Goal: Task Accomplishment & Management: Manage account settings

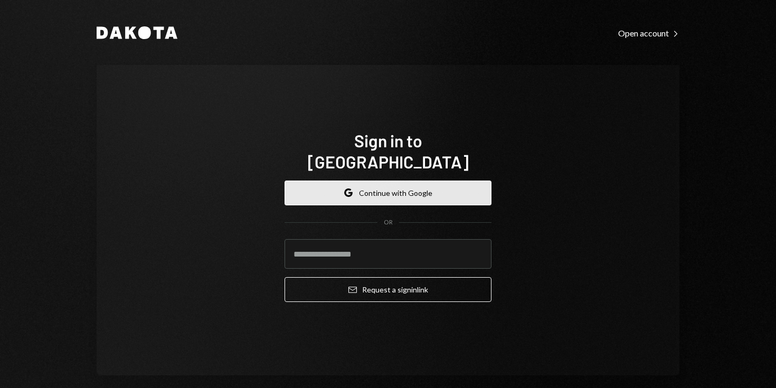
click at [393, 190] on button "Google Continue with Google" at bounding box center [388, 193] width 207 height 25
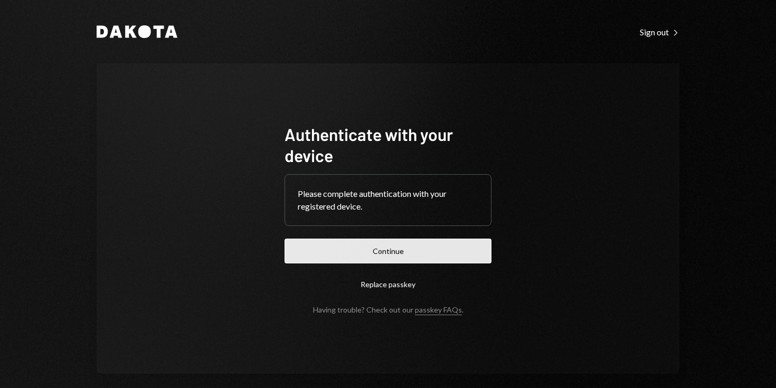
click at [384, 243] on button "Continue" at bounding box center [388, 251] width 207 height 25
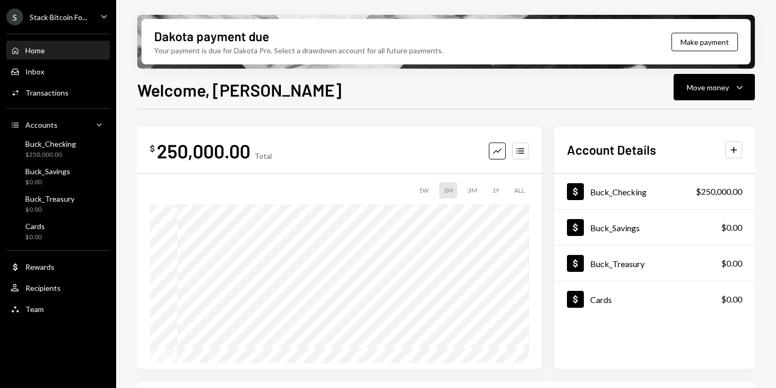
click at [549, 135] on div "$ 250,000.00 Total Graph Accounts 1W 1M 3M 1Y ALL Account Details Plus Dollar B…" at bounding box center [446, 247] width 618 height 243
